Goal: Information Seeking & Learning: Learn about a topic

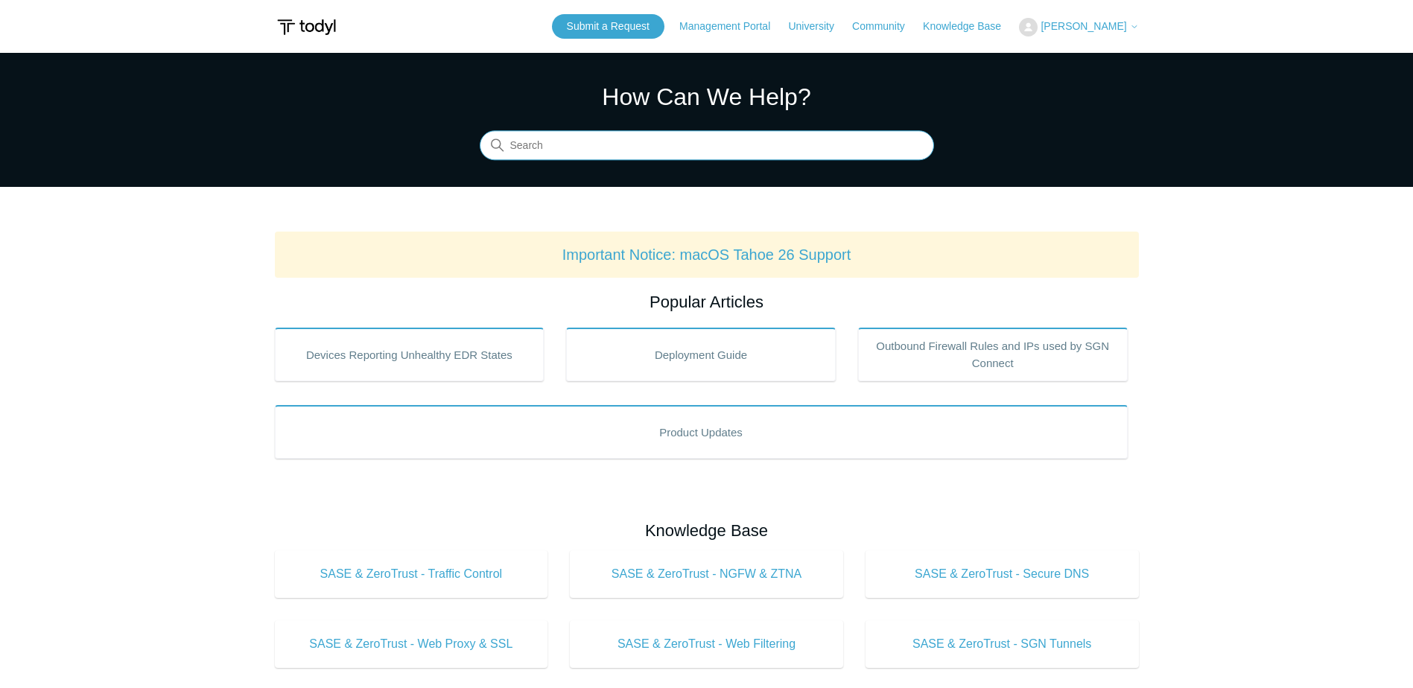
click at [788, 139] on input "Search" at bounding box center [707, 146] width 454 height 30
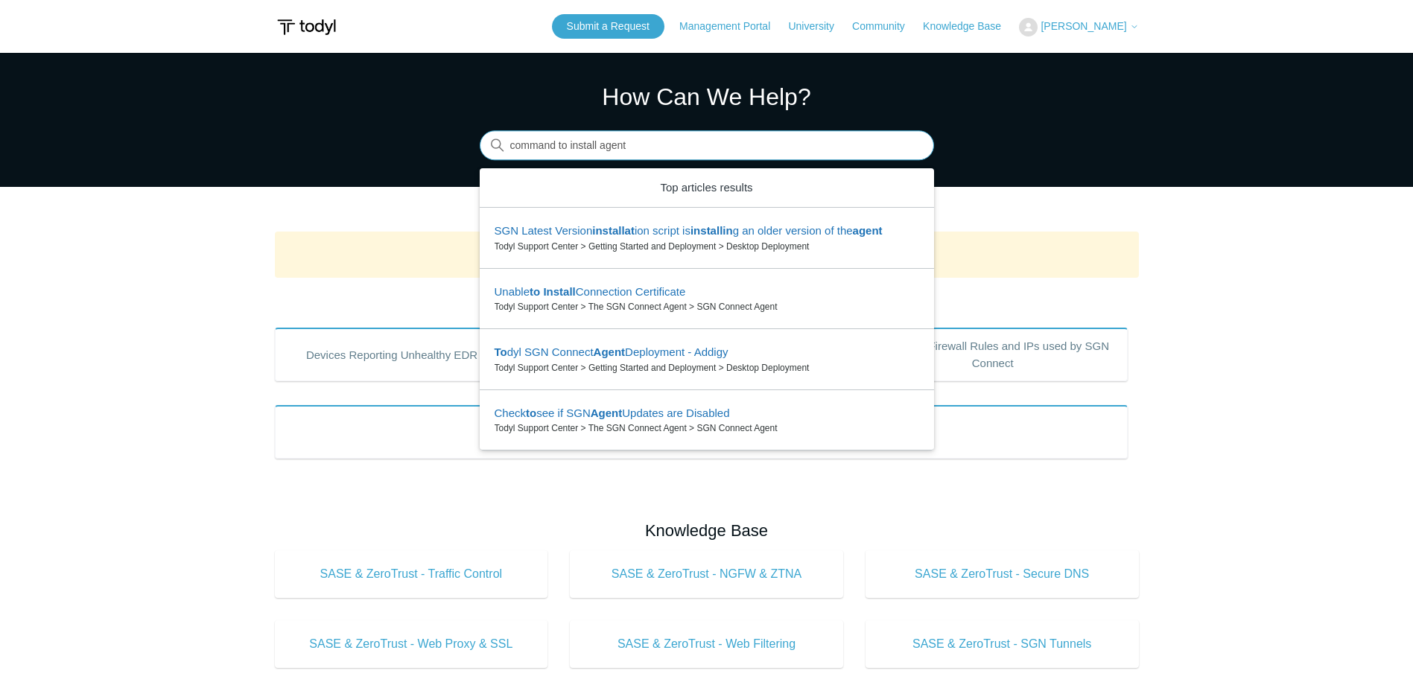
type input "command to install agent"
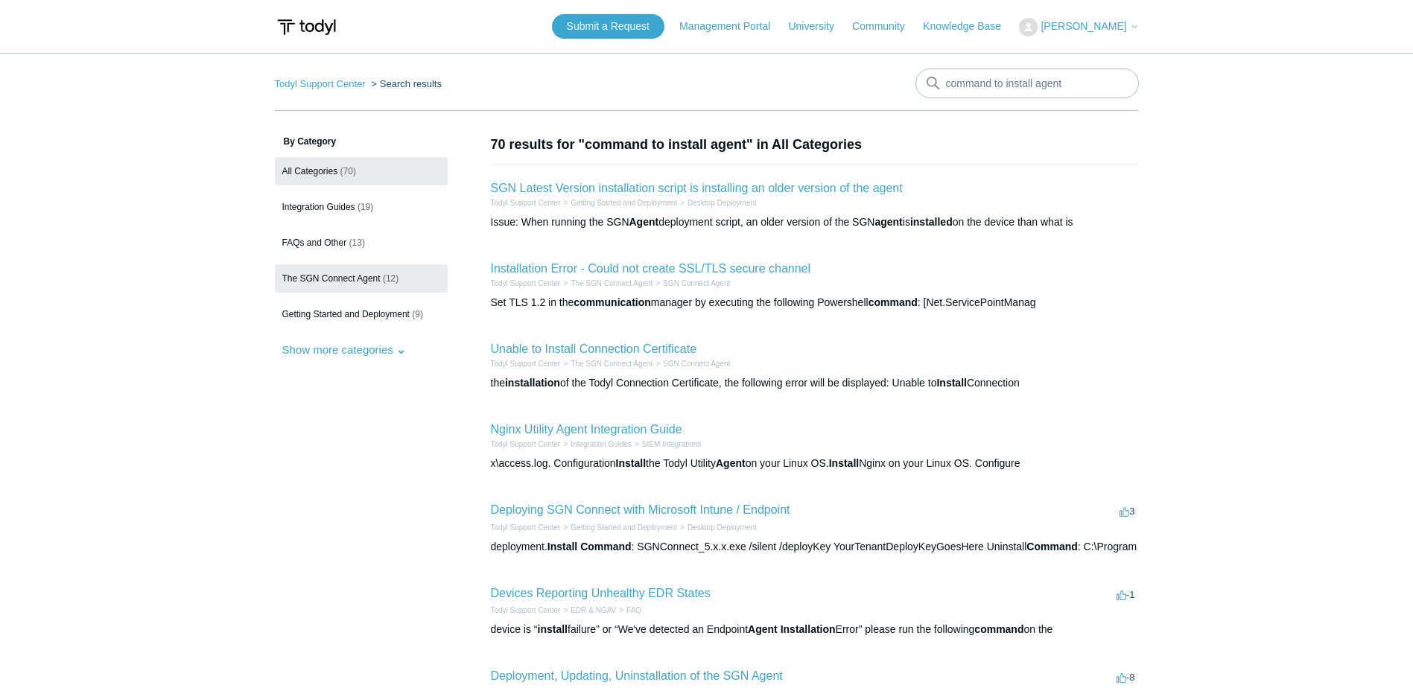
click at [361, 279] on span "The SGN Connect Agent" at bounding box center [331, 278] width 98 height 10
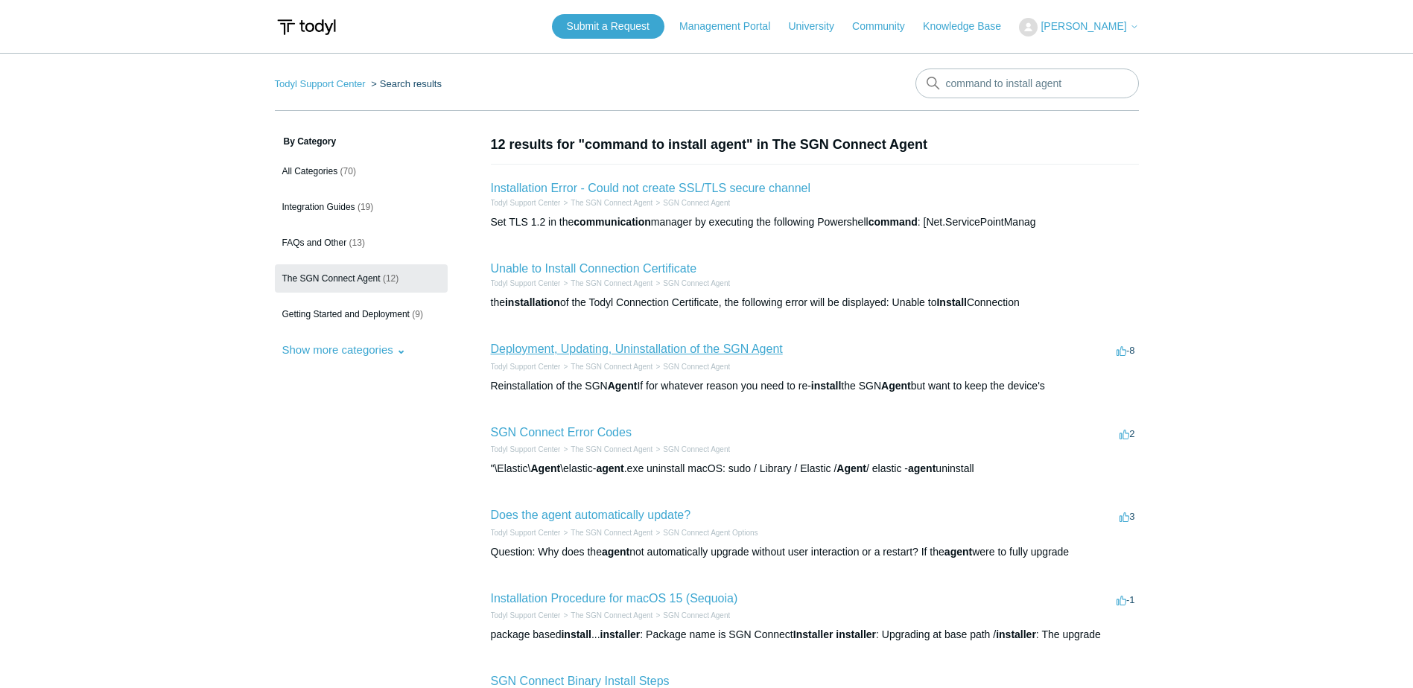
click at [725, 343] on link "Deployment, Updating, Uninstallation of the SGN Agent" at bounding box center [637, 349] width 292 height 13
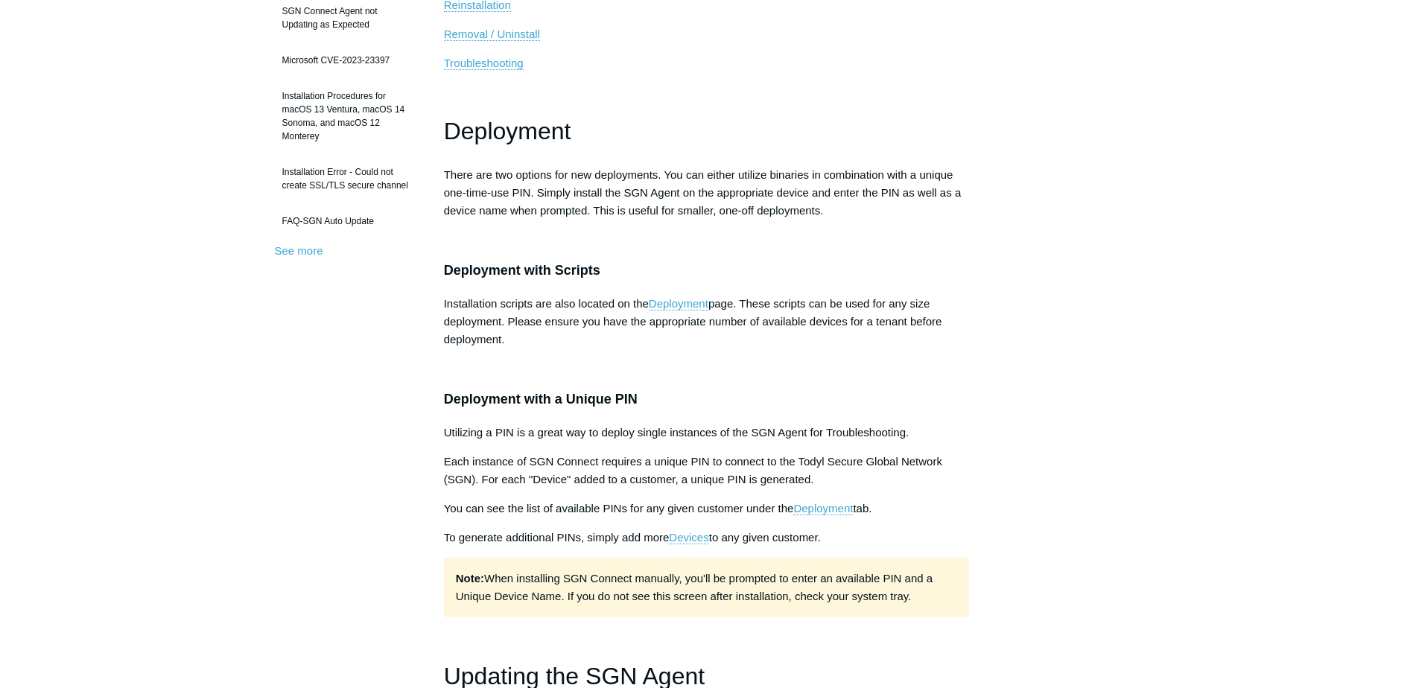
scroll to position [447, 0]
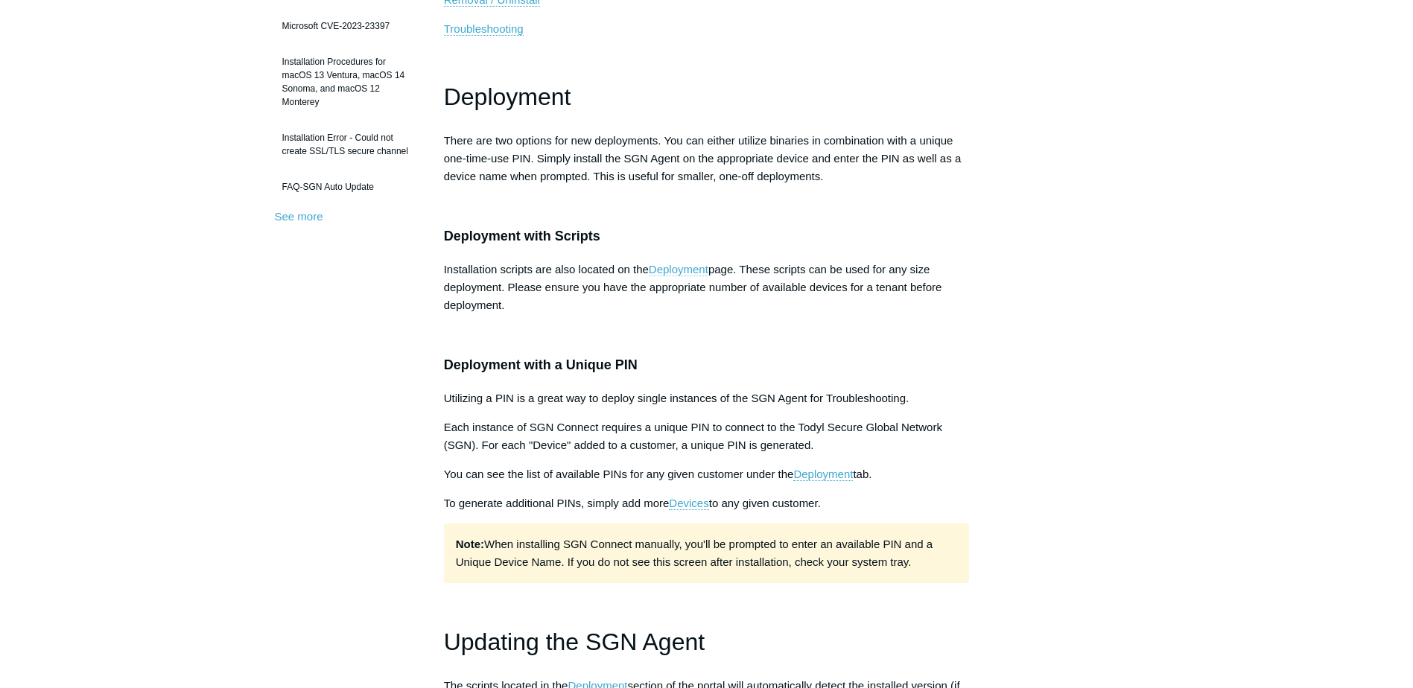
click at [661, 270] on link "Deployment" at bounding box center [679, 269] width 60 height 13
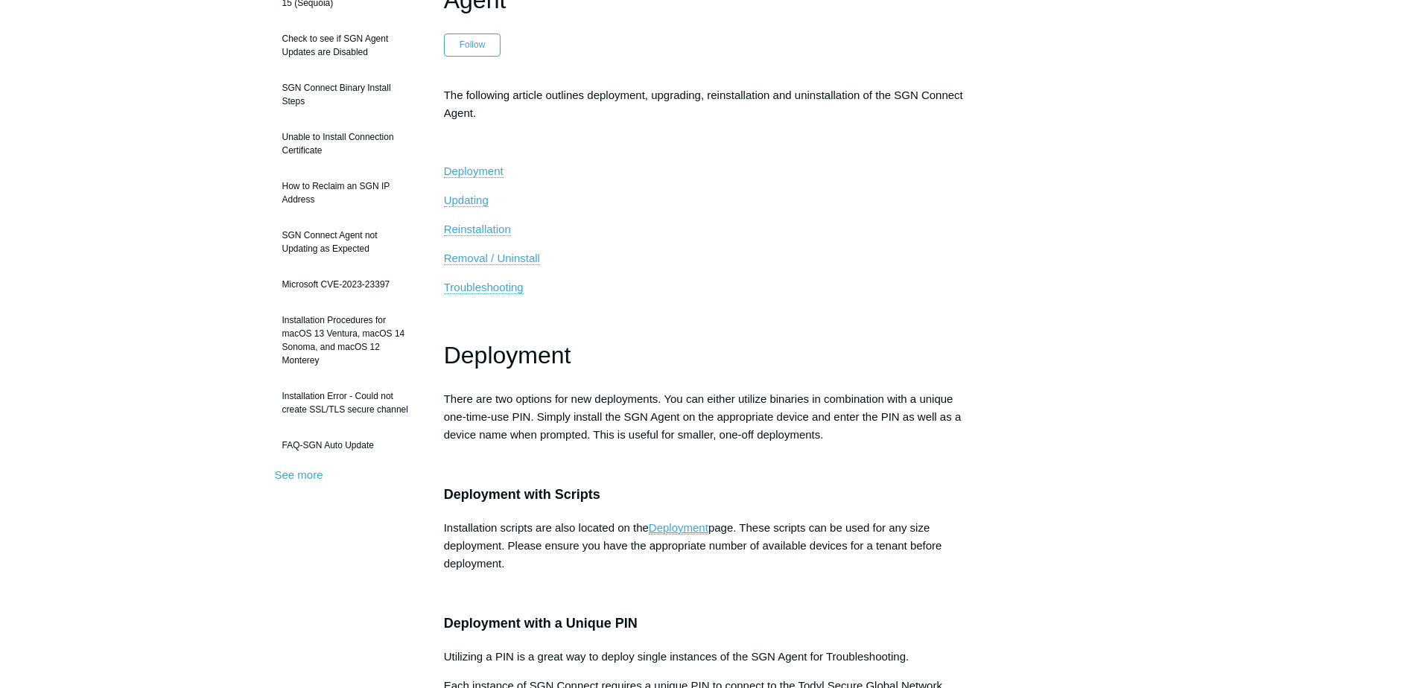
scroll to position [0, 0]
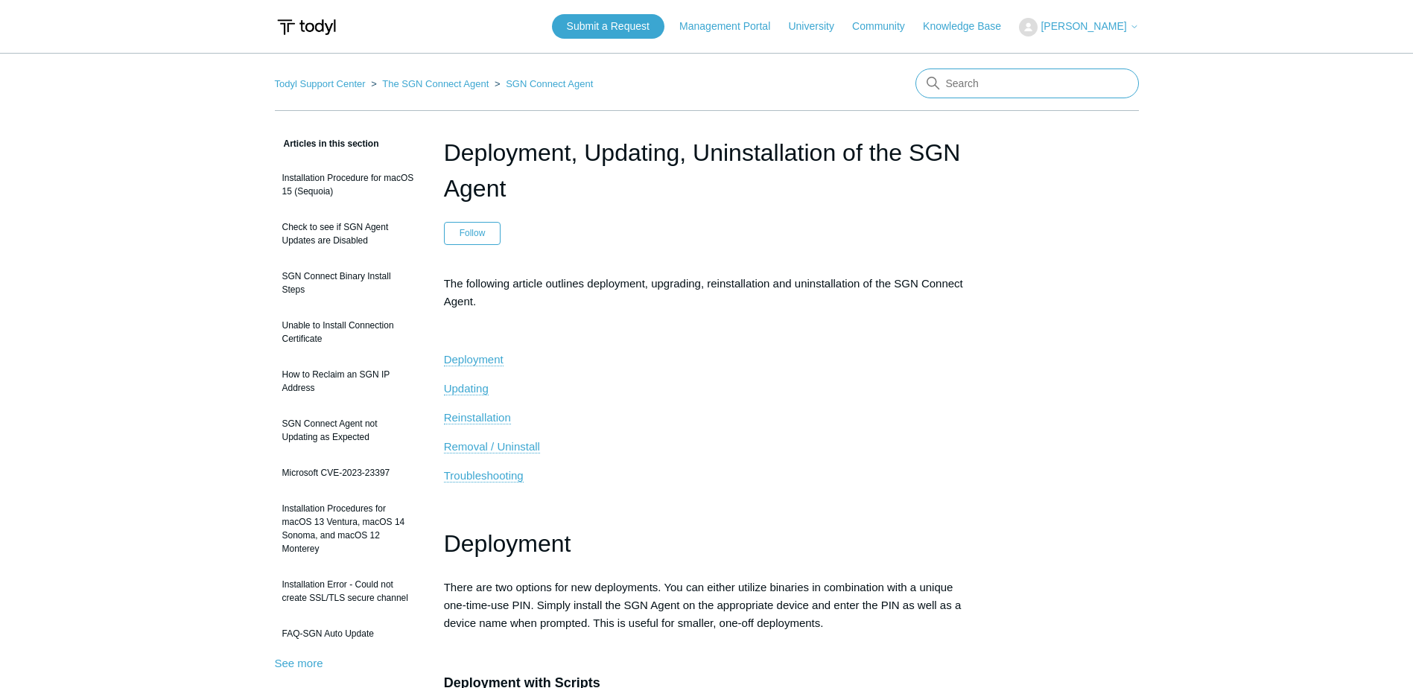
click at [1020, 79] on input "Search" at bounding box center [1026, 84] width 223 height 30
type input "how to see ips for regions"
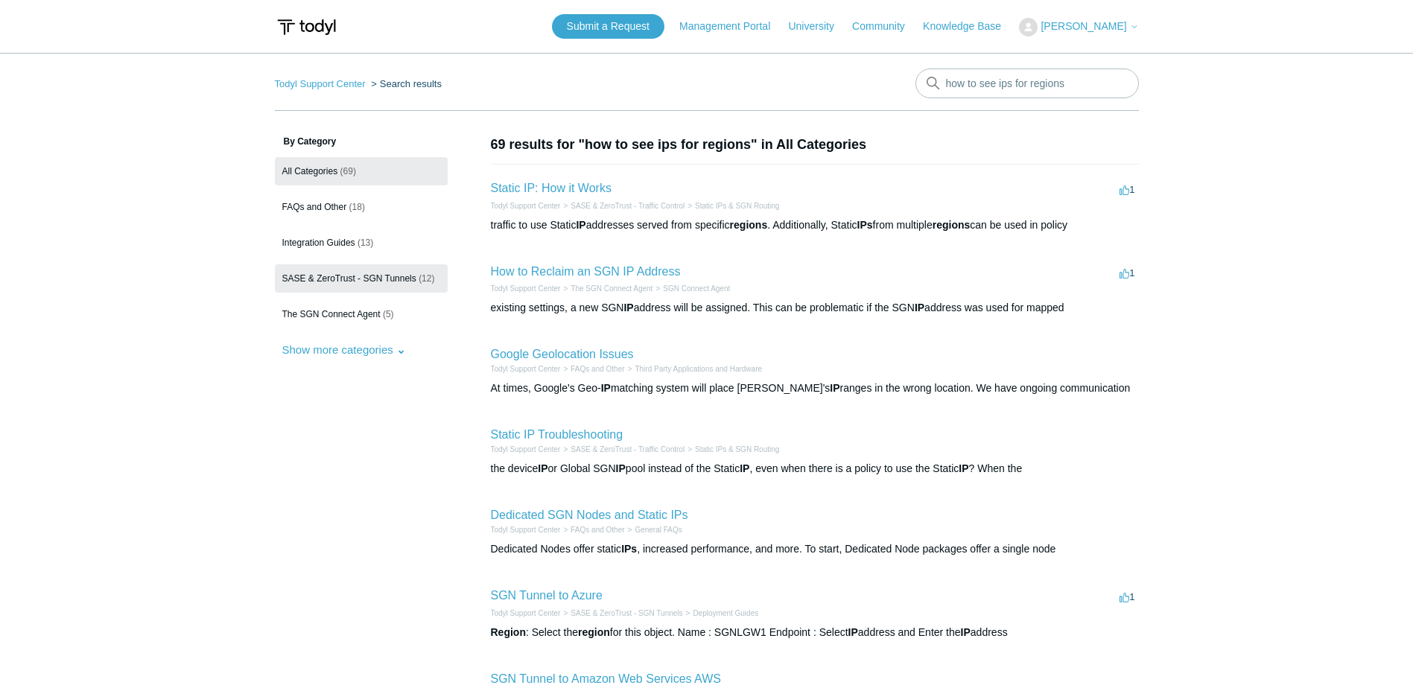
click at [392, 277] on span "SASE & ZeroTrust - SGN Tunnels" at bounding box center [349, 278] width 134 height 10
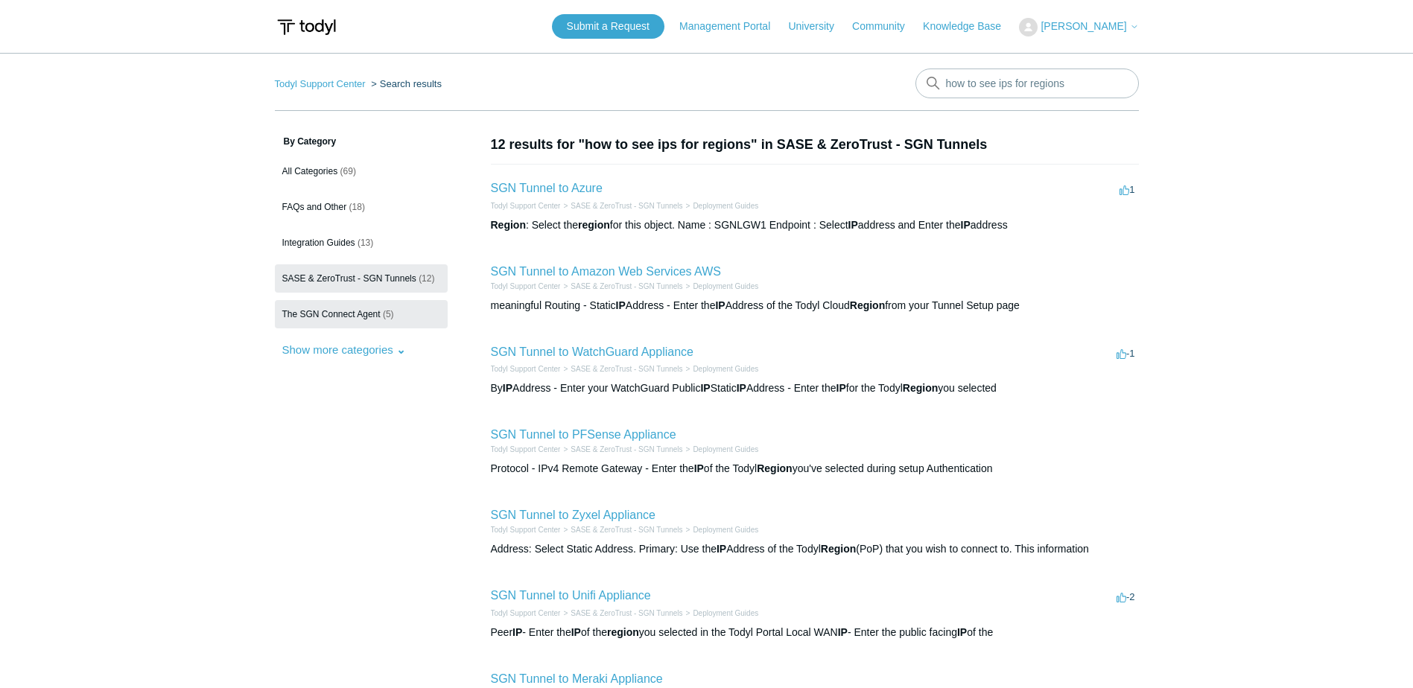
click at [360, 316] on span "The SGN Connect Agent" at bounding box center [331, 314] width 98 height 10
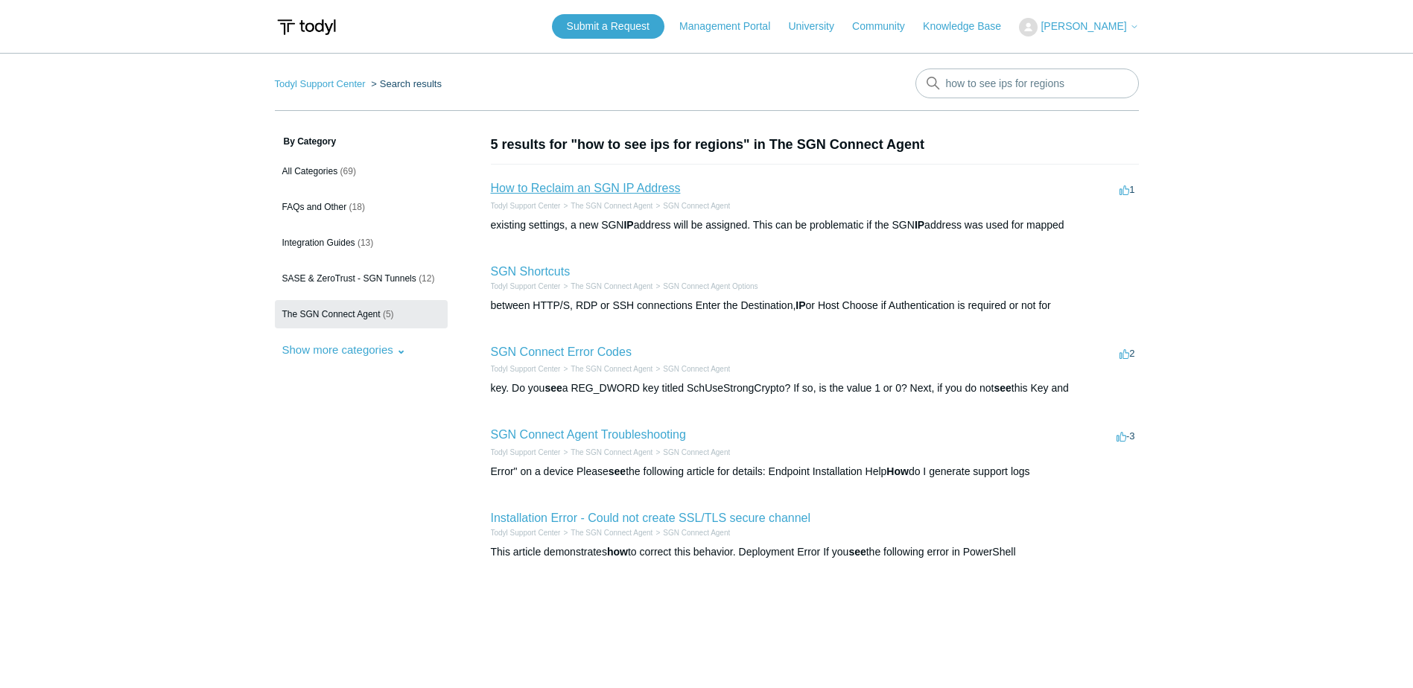
click at [645, 188] on link "How to Reclaim an SGN IP Address" at bounding box center [586, 188] width 190 height 13
